Goal: Check status: Check status

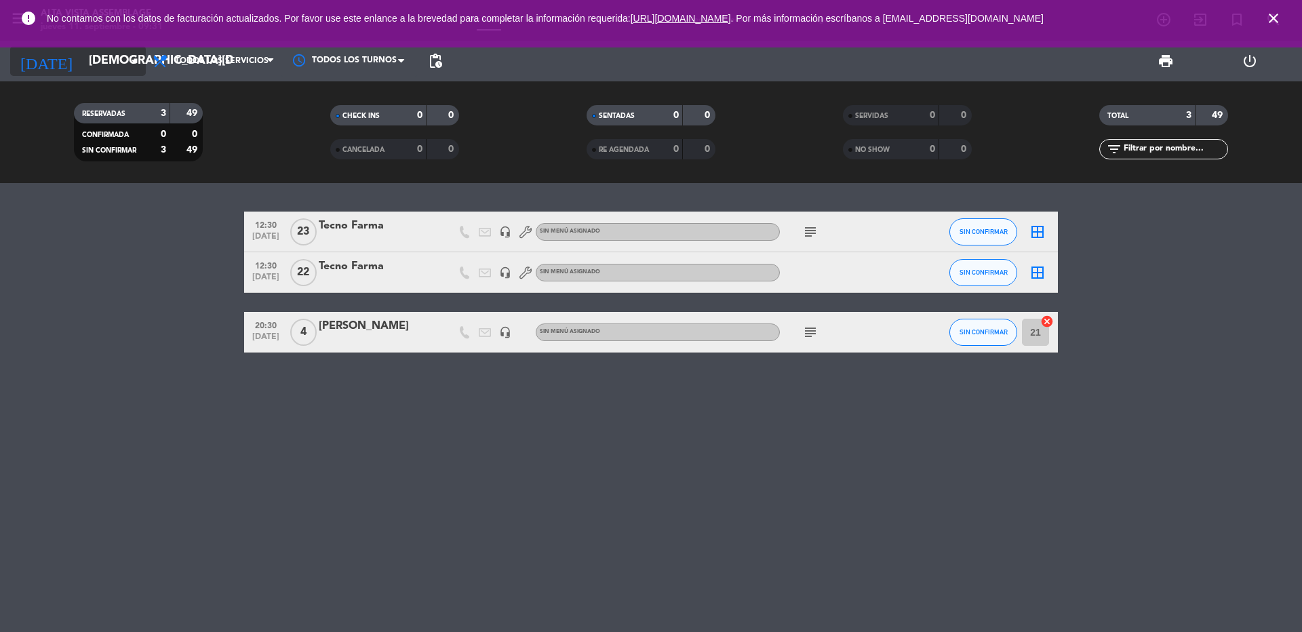
click at [89, 63] on input "[DEMOGRAPHIC_DATA][DATE]" at bounding box center [160, 60] width 157 height 27
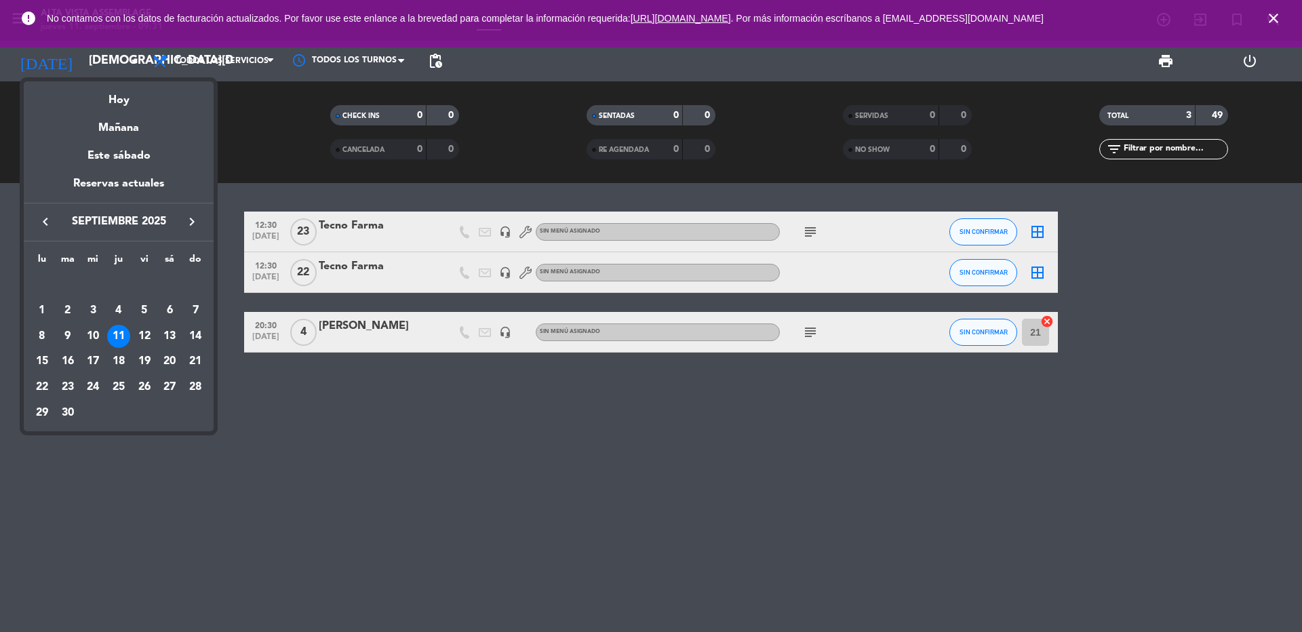
click at [186, 217] on icon "keyboard_arrow_right" at bounding box center [192, 222] width 16 height 16
click at [187, 217] on icon "keyboard_arrow_right" at bounding box center [192, 222] width 16 height 16
click at [117, 308] on div "6" at bounding box center [118, 310] width 23 height 23
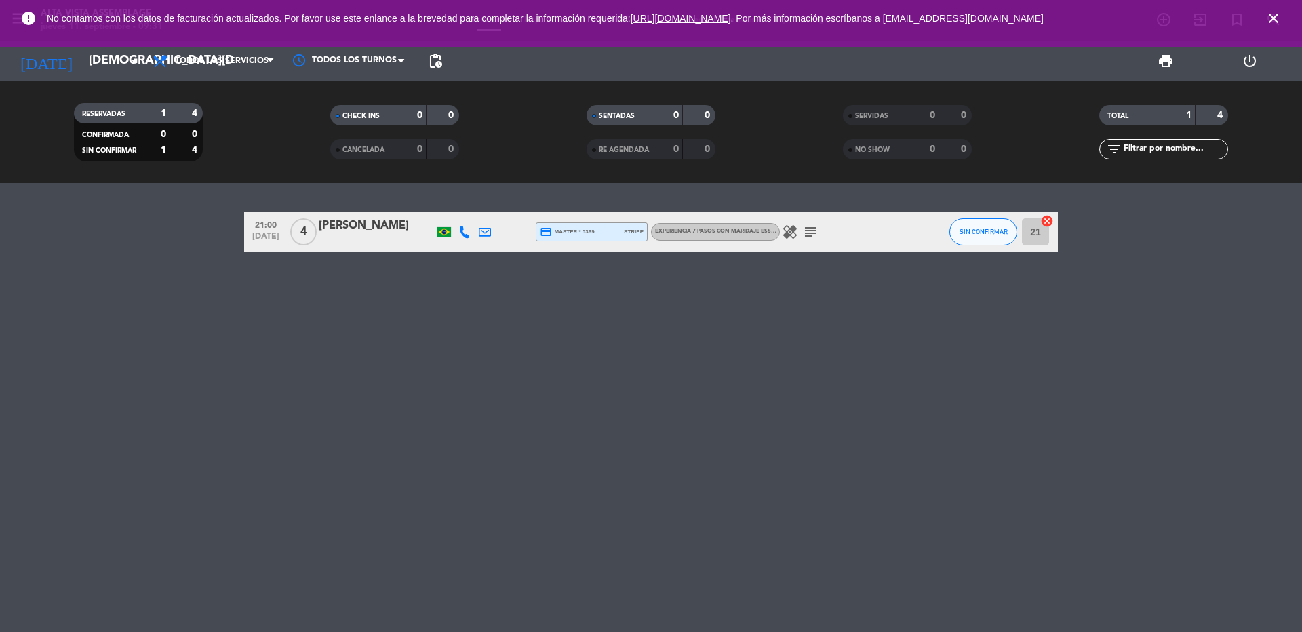
click at [1276, 21] on icon "close" at bounding box center [1273, 18] width 16 height 16
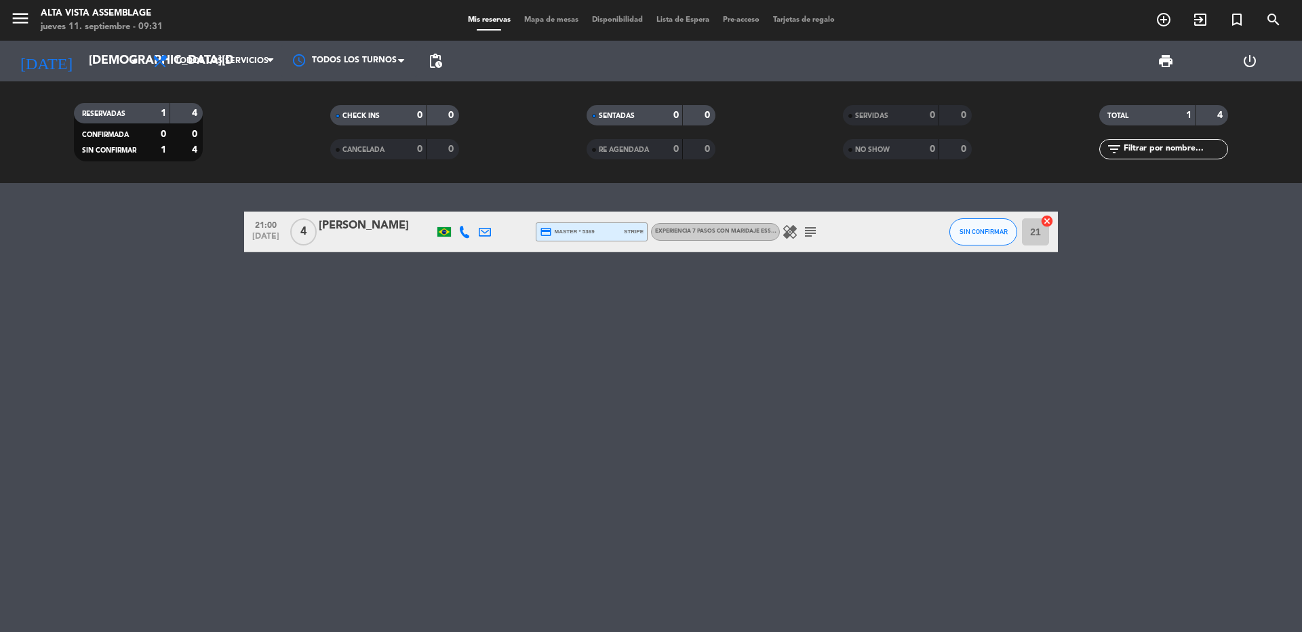
click at [815, 234] on icon "subject" at bounding box center [810, 232] width 16 height 16
click at [791, 235] on icon "healing" at bounding box center [790, 232] width 16 height 16
click at [82, 62] on input "[DEMOGRAPHIC_DATA][DATE]" at bounding box center [160, 60] width 157 height 27
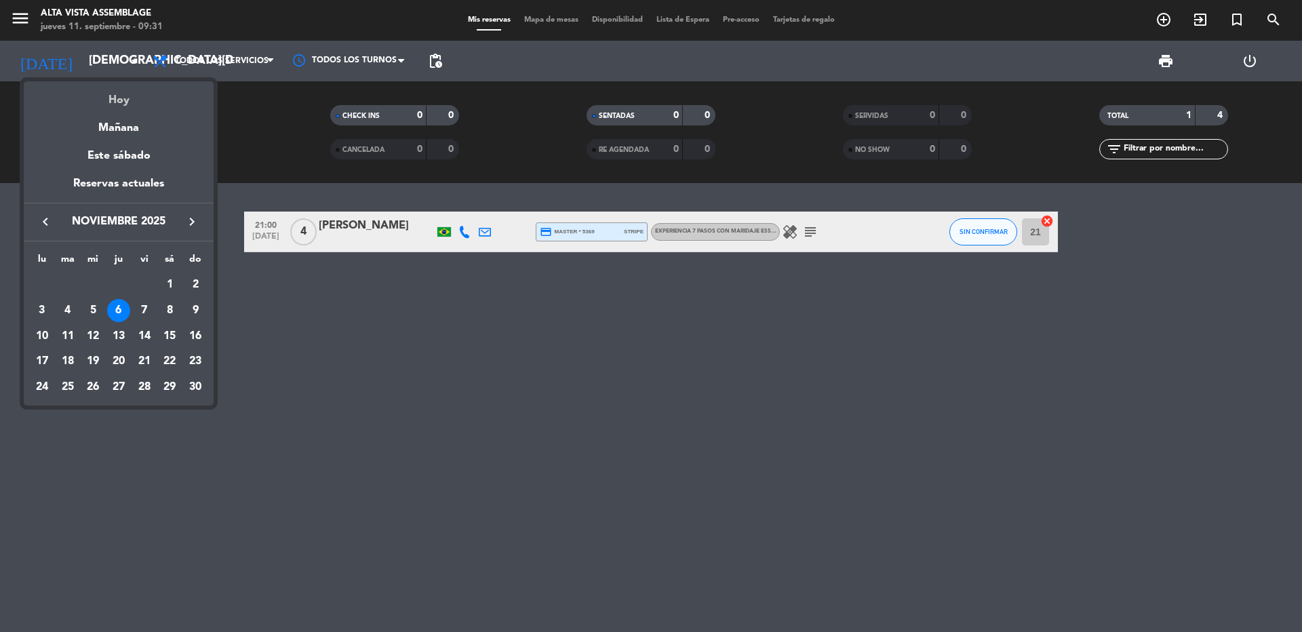
click at [94, 96] on div "Hoy" at bounding box center [119, 95] width 190 height 28
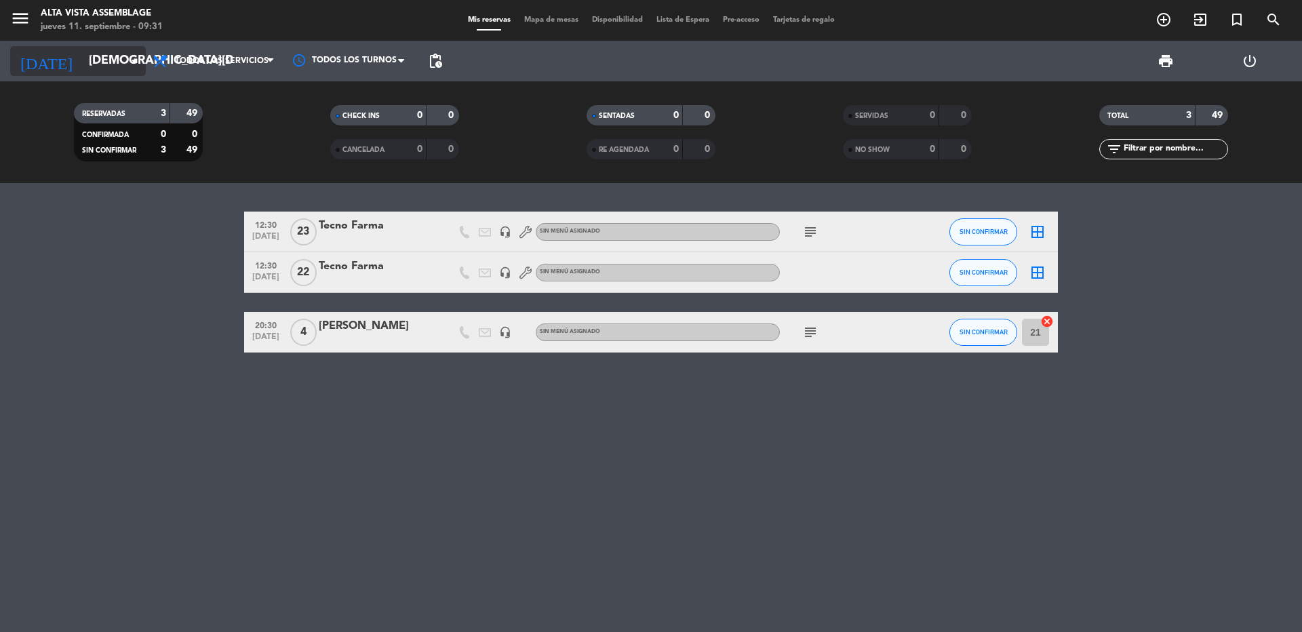
click at [82, 69] on input "[DEMOGRAPHIC_DATA][DATE]" at bounding box center [160, 60] width 157 height 27
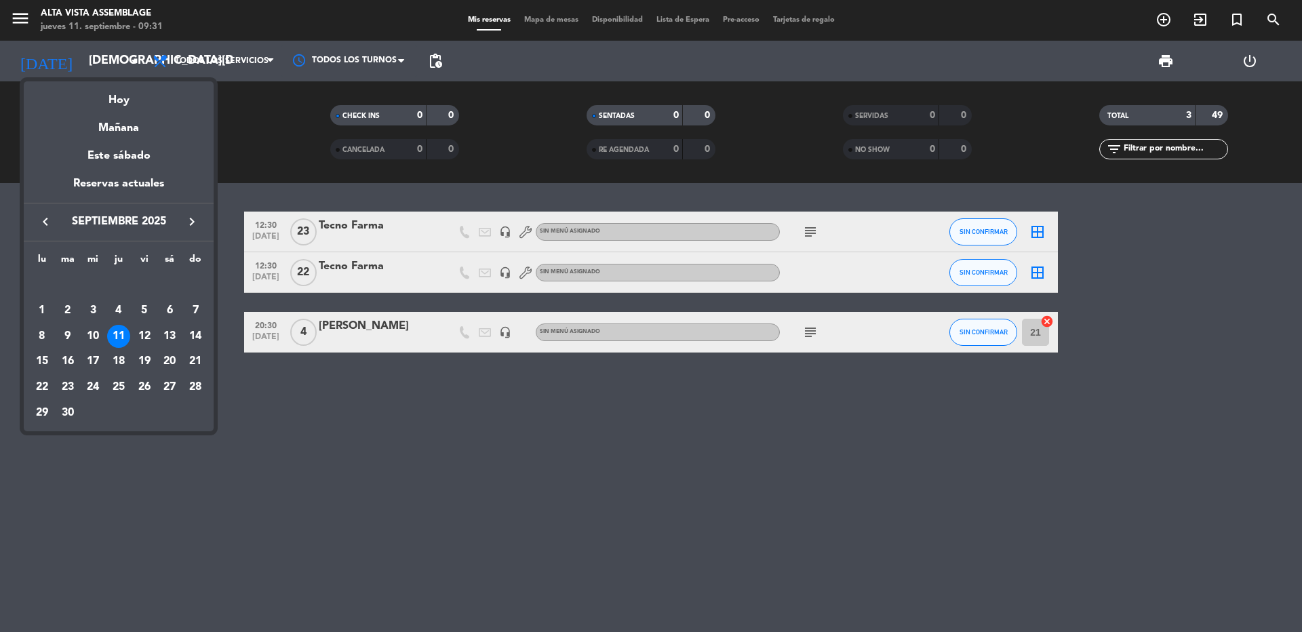
click at [100, 102] on div "Hoy" at bounding box center [119, 95] width 190 height 28
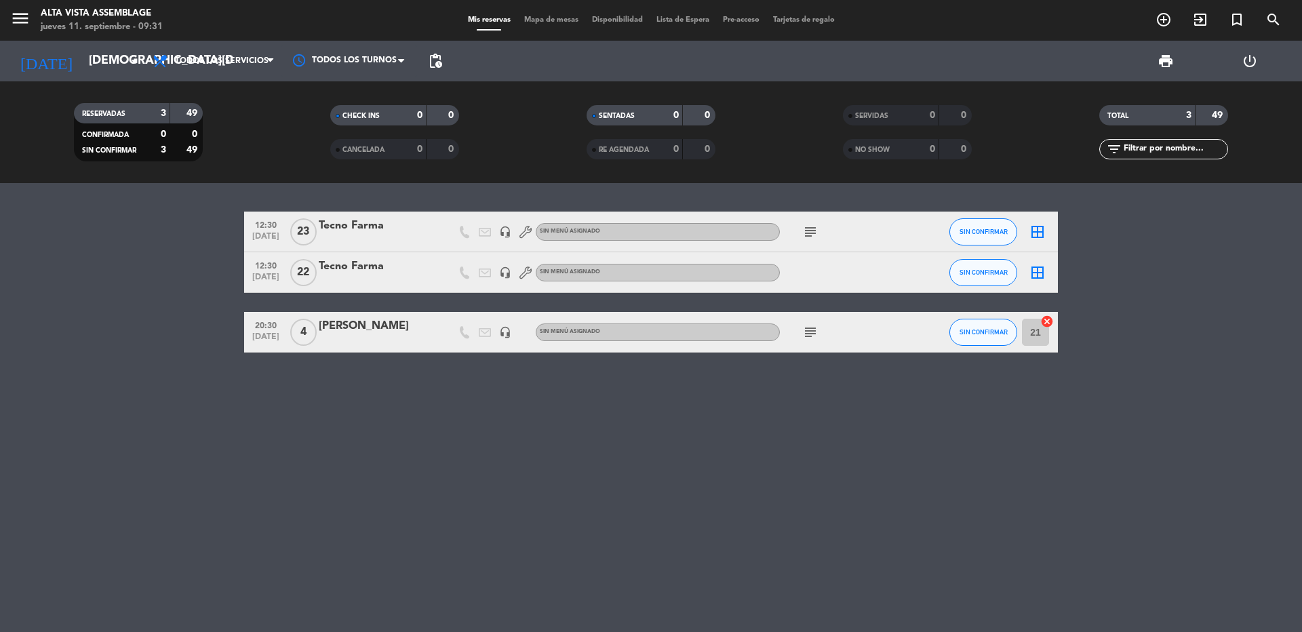
click at [814, 330] on icon "subject" at bounding box center [810, 332] width 16 height 16
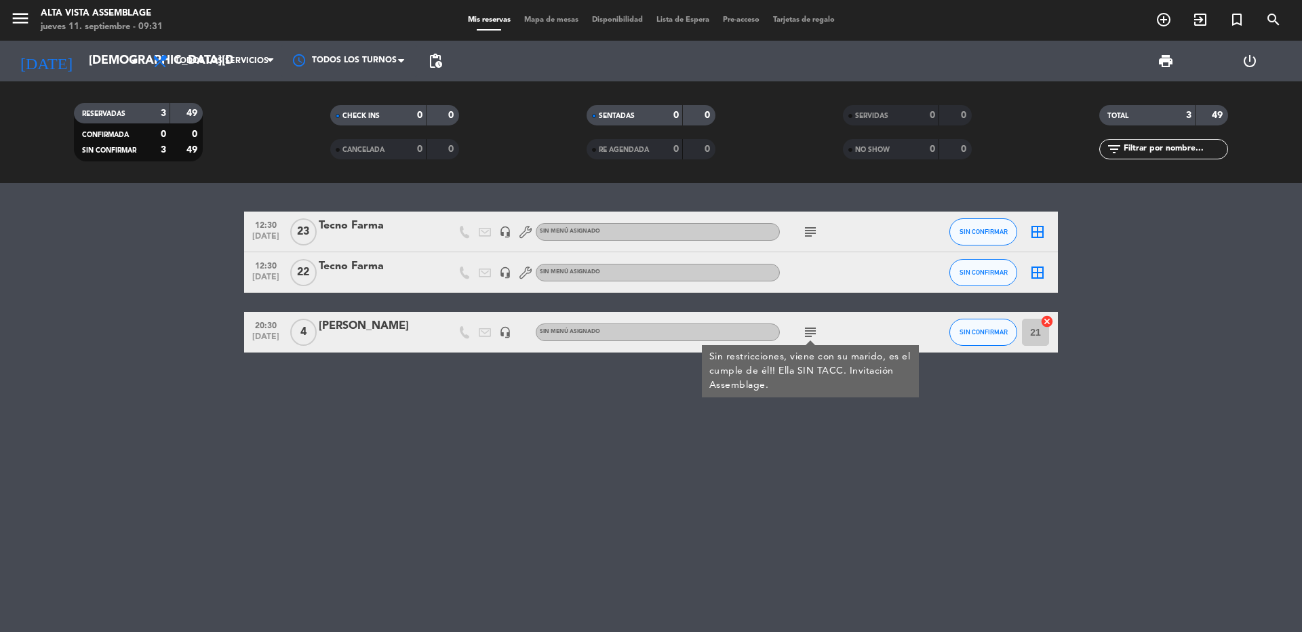
click at [814, 330] on icon "subject" at bounding box center [810, 332] width 16 height 16
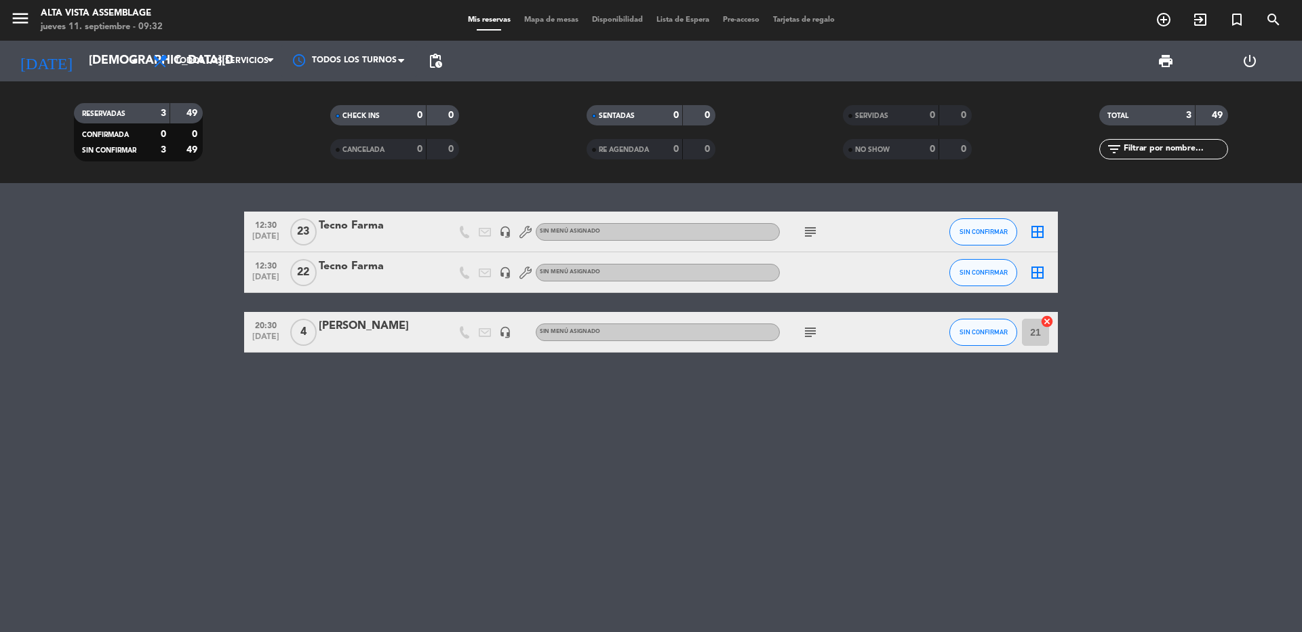
click at [341, 498] on div "12:30 [DATE] Tecno Farma headset_mic Sin menú asignado subject SIN CONFIRMAR bo…" at bounding box center [651, 407] width 1302 height 449
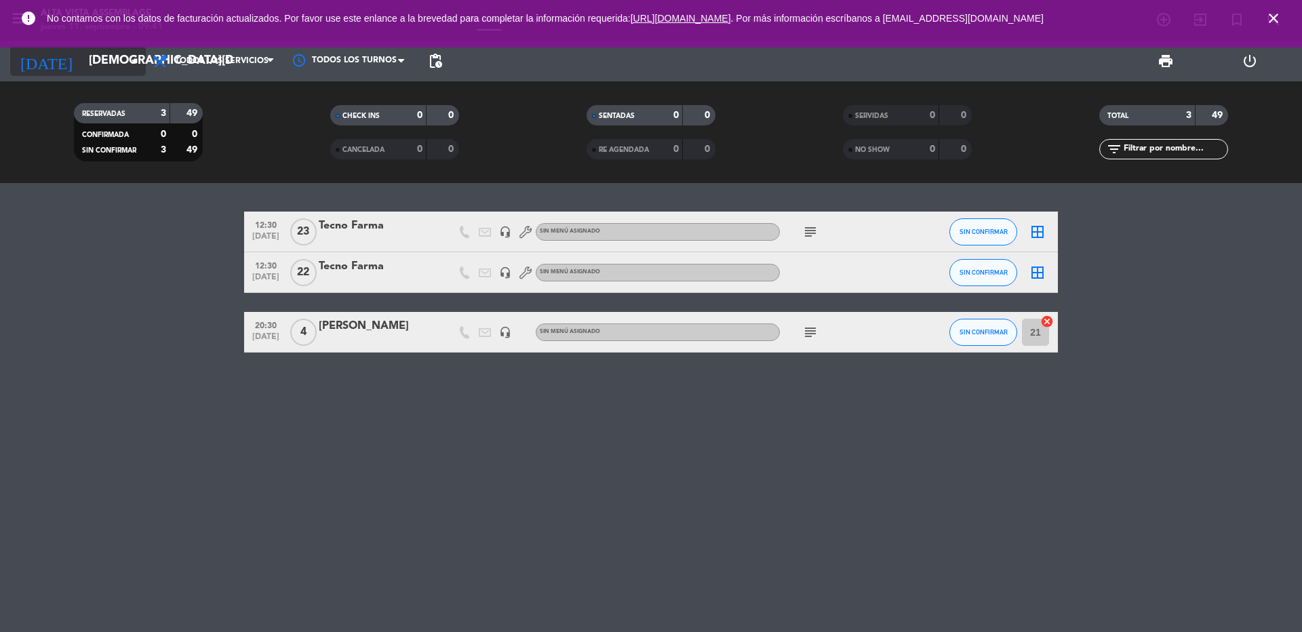
click at [82, 59] on input "[DEMOGRAPHIC_DATA][DATE]" at bounding box center [160, 60] width 157 height 27
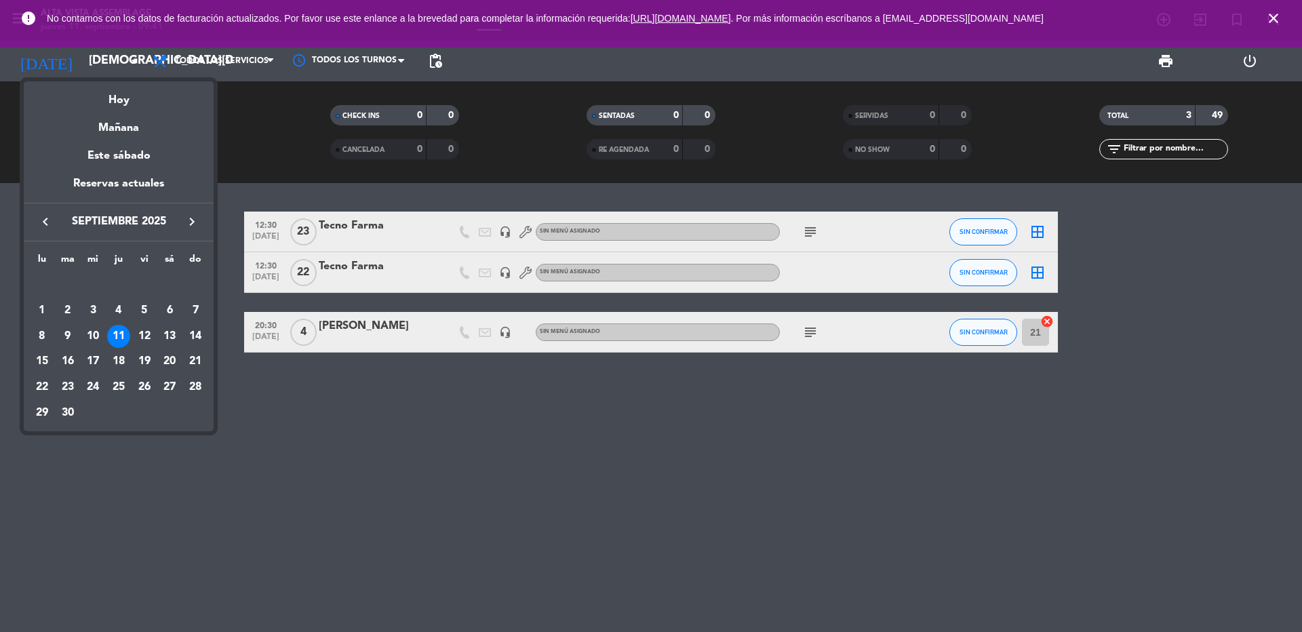
click at [144, 340] on div "12" at bounding box center [144, 336] width 23 height 23
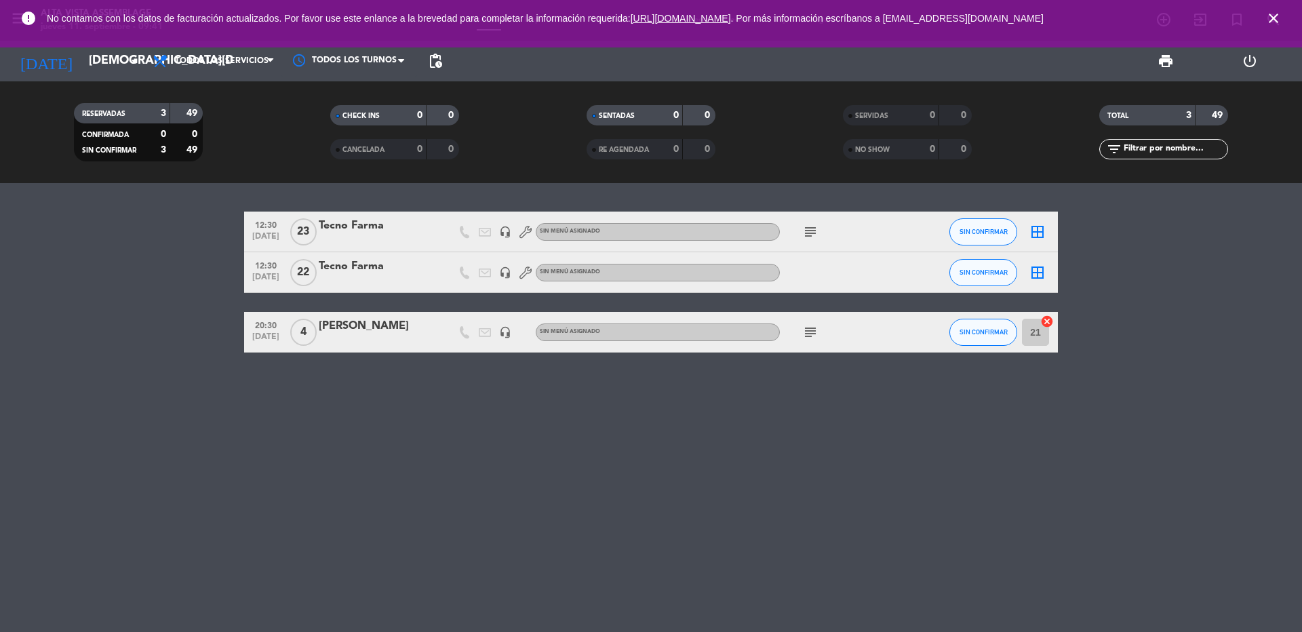
type input "[DATE]"
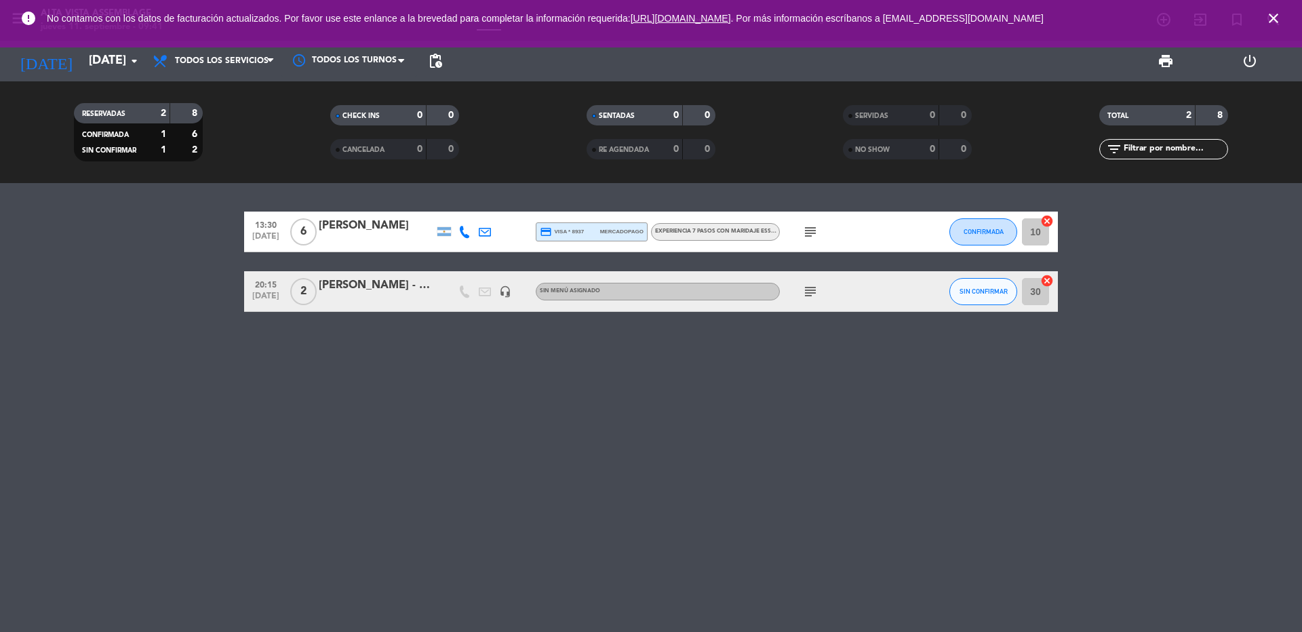
click at [1271, 18] on icon "close" at bounding box center [1273, 18] width 16 height 16
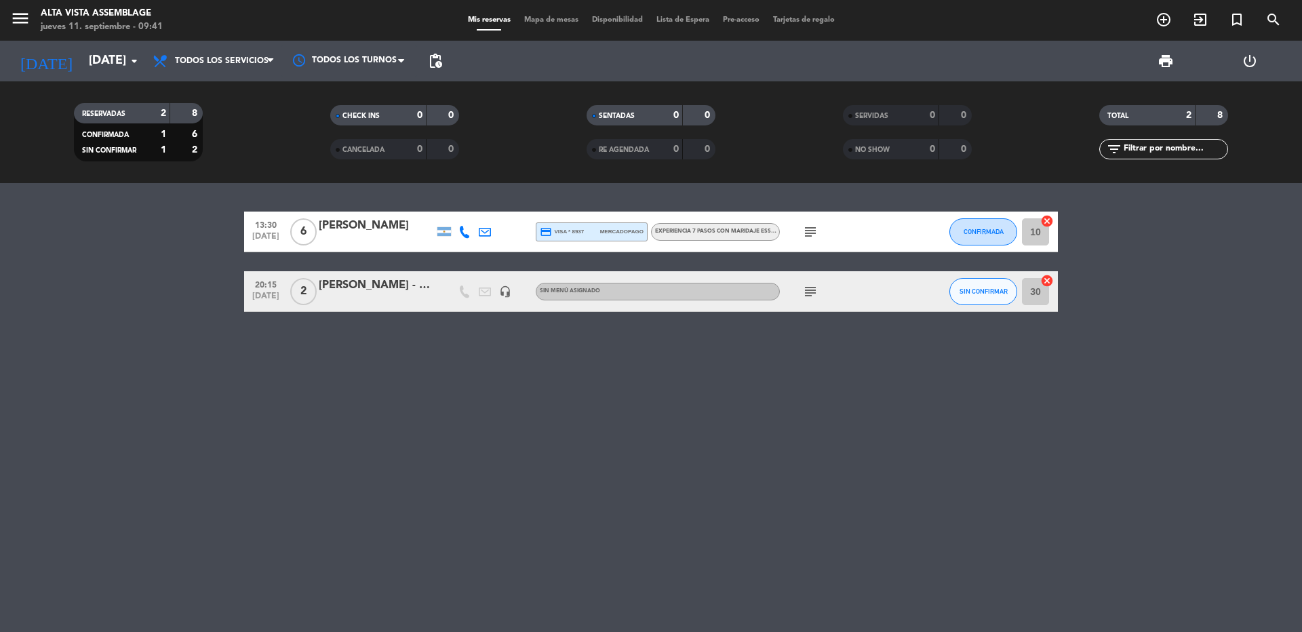
click at [809, 289] on icon "subject" at bounding box center [810, 291] width 16 height 16
